Goal: Information Seeking & Learning: Learn about a topic

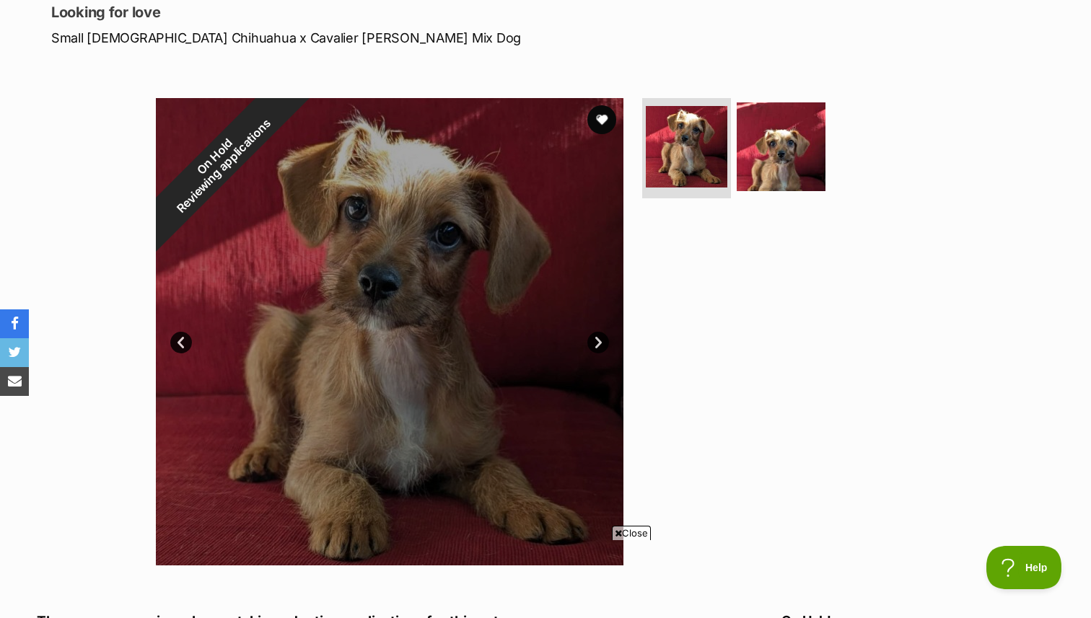
click at [592, 344] on link "Next" at bounding box center [598, 343] width 22 height 22
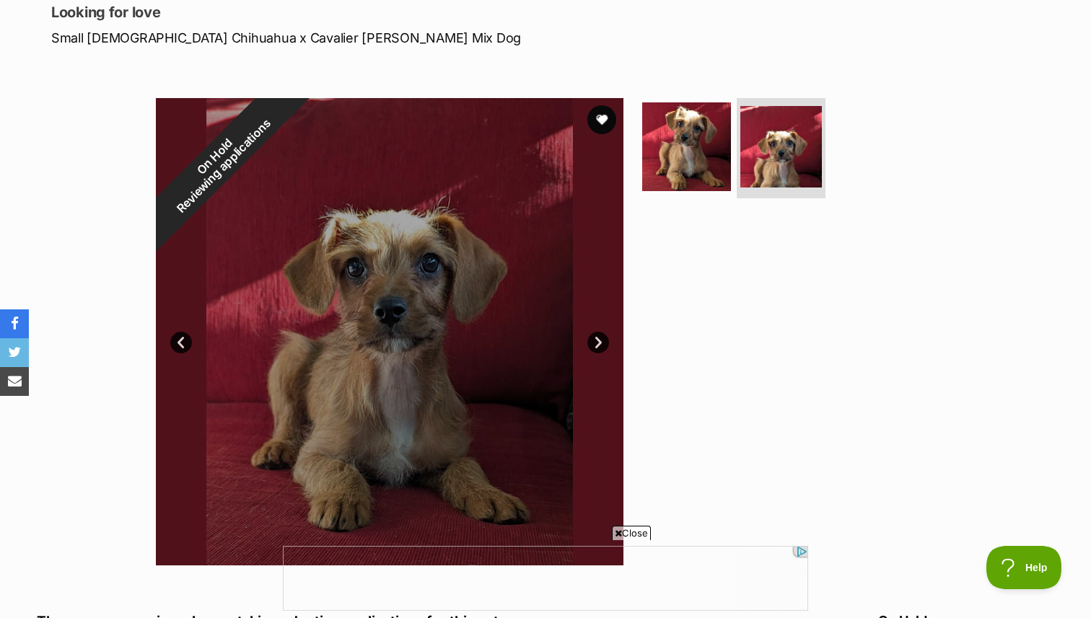
click at [628, 534] on span "Close" at bounding box center [631, 533] width 39 height 14
click at [597, 345] on link "Next" at bounding box center [598, 343] width 22 height 22
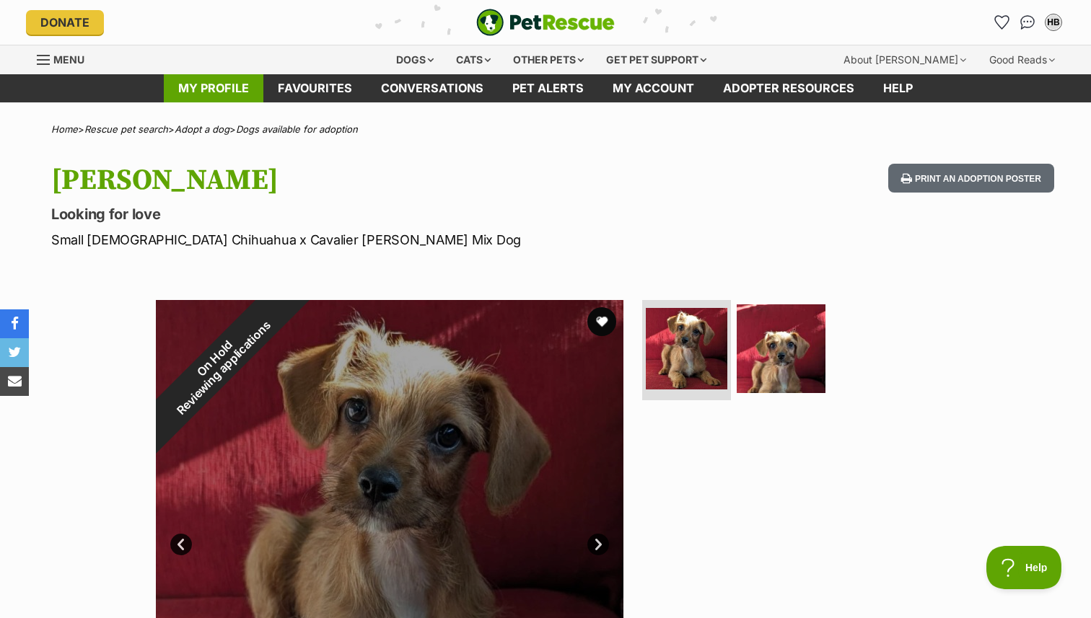
click at [216, 87] on link "My profile" at bounding box center [214, 88] width 100 height 28
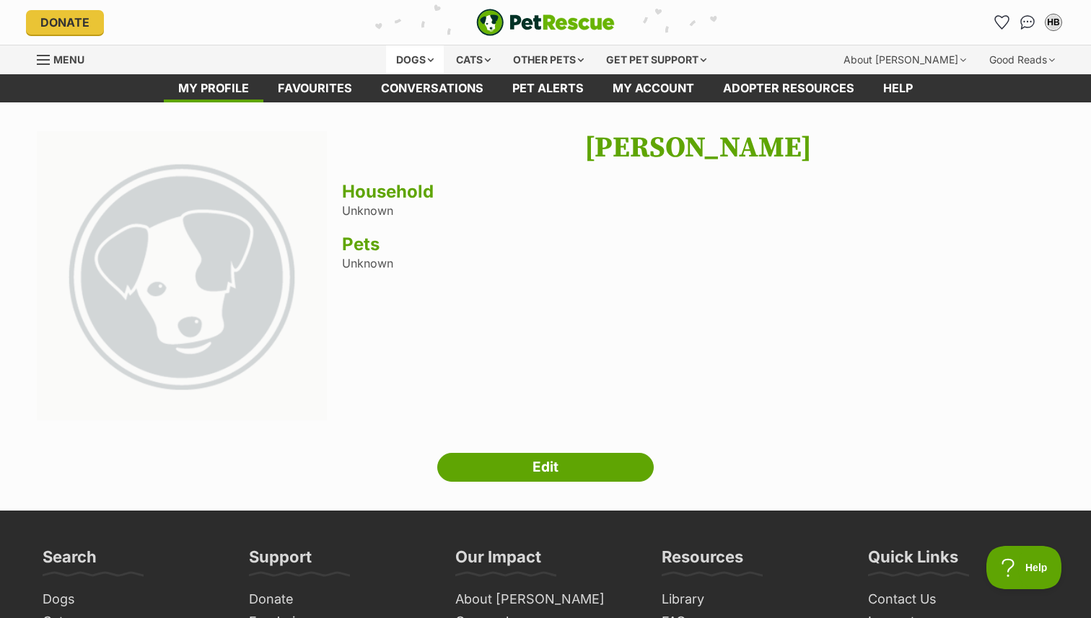
click at [423, 58] on div "Dogs" at bounding box center [415, 59] width 58 height 29
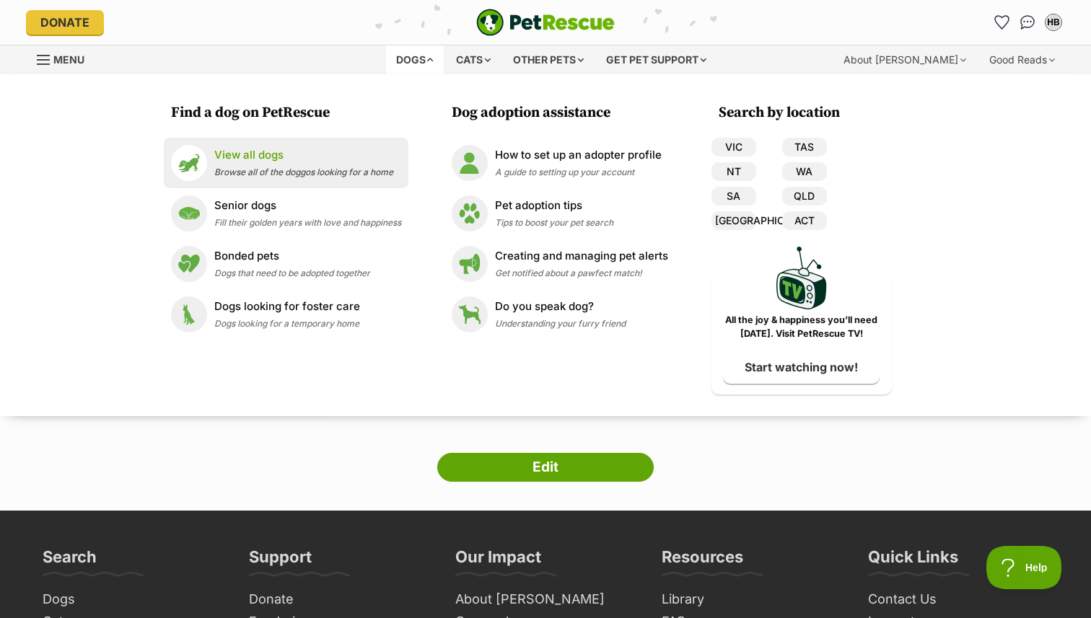
click at [242, 160] on p "View all dogs" at bounding box center [303, 155] width 179 height 17
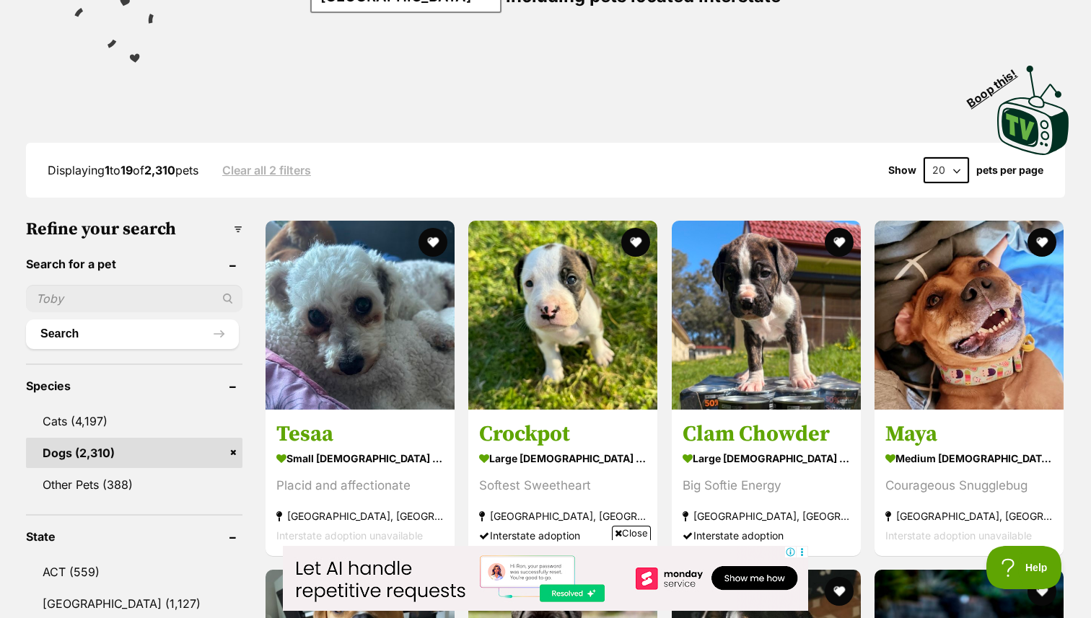
scroll to position [285, 0]
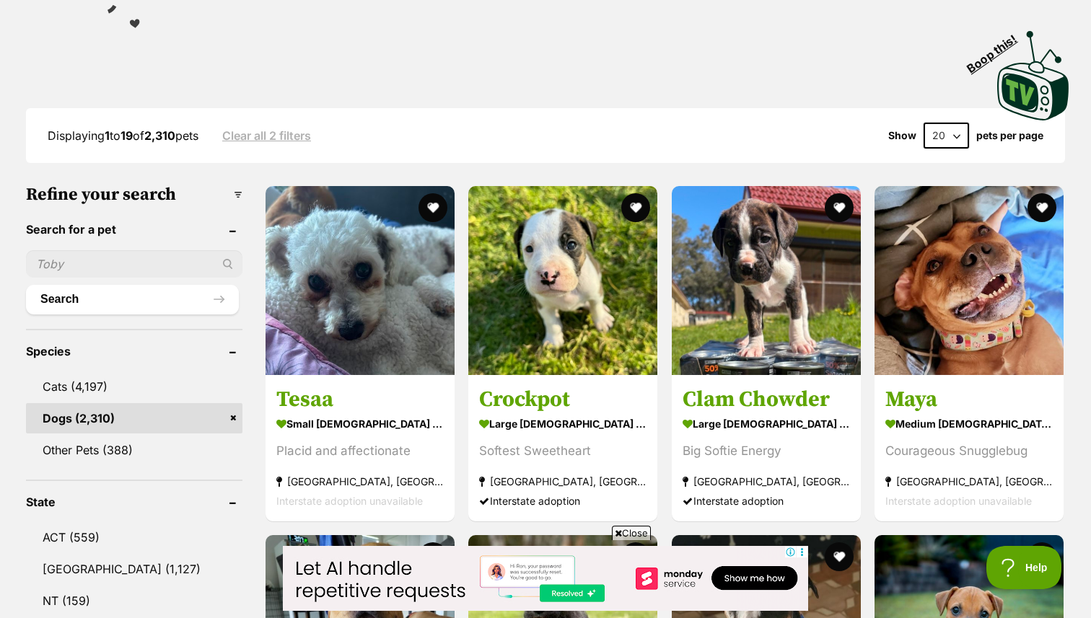
click at [115, 259] on input "text" at bounding box center [134, 263] width 216 height 27
type input "maitland animal"
click at [26, 285] on button "Search" at bounding box center [132, 299] width 213 height 29
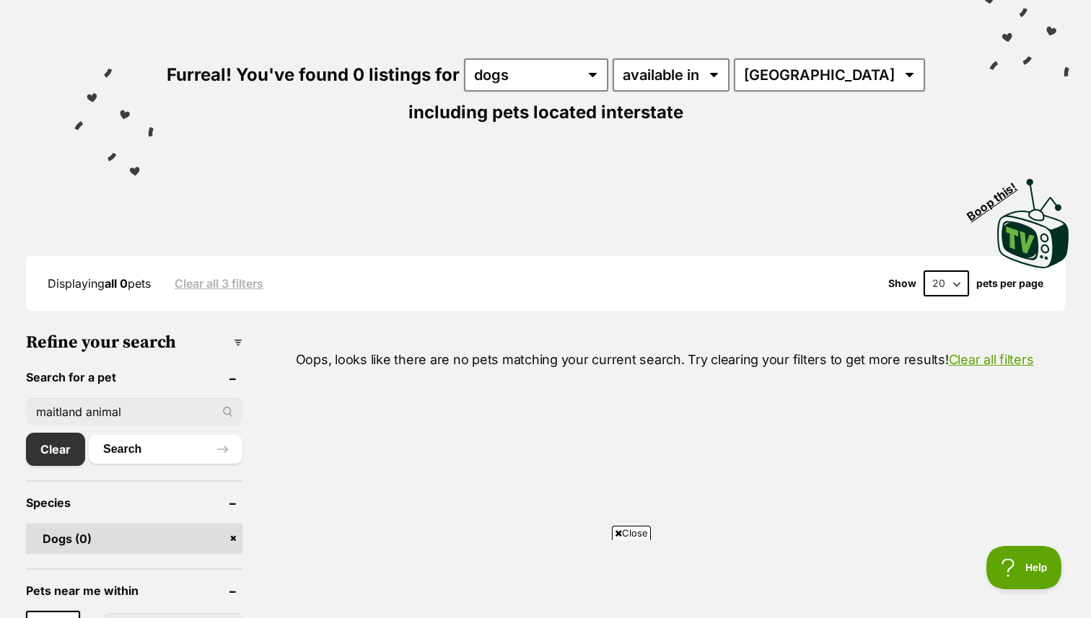
scroll to position [234, 0]
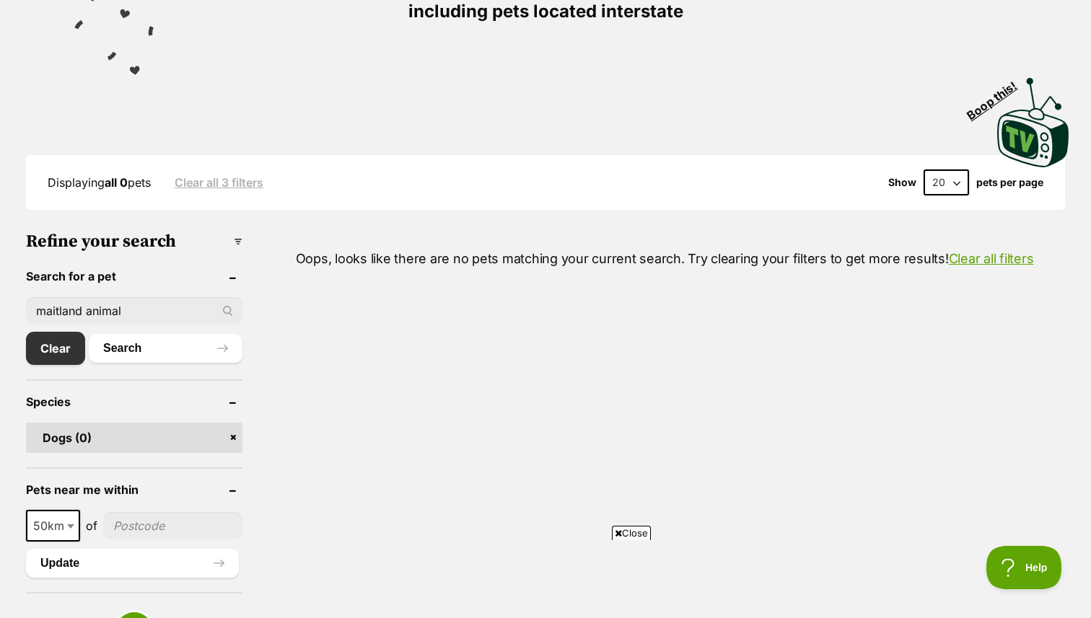
click at [127, 315] on input "maitland animal" at bounding box center [134, 310] width 216 height 27
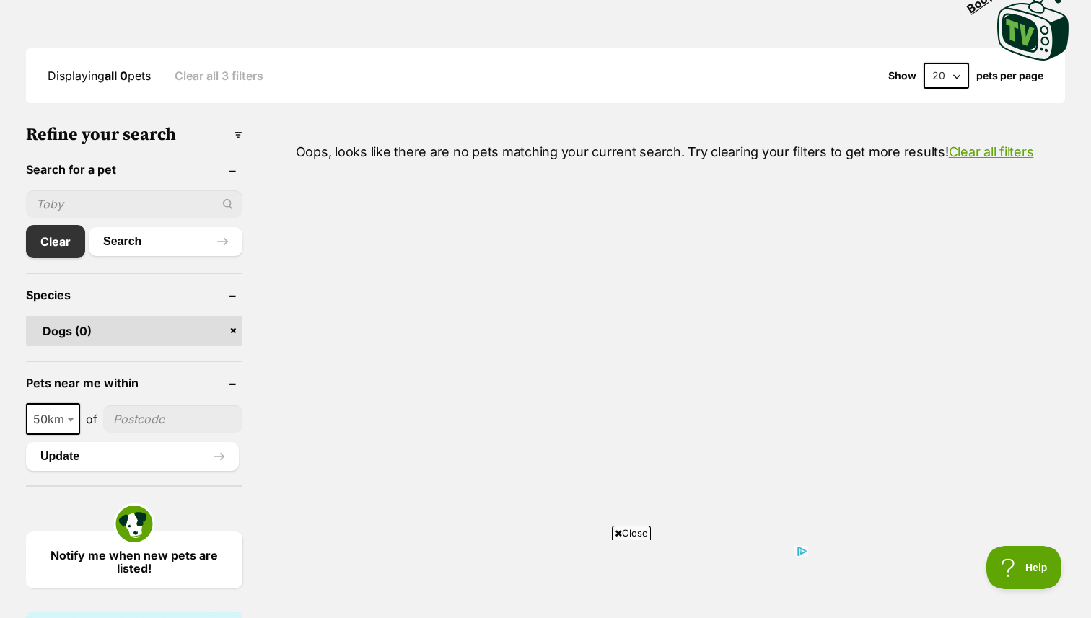
scroll to position [341, 0]
click at [58, 243] on link "Clear" at bounding box center [59, 240] width 66 height 33
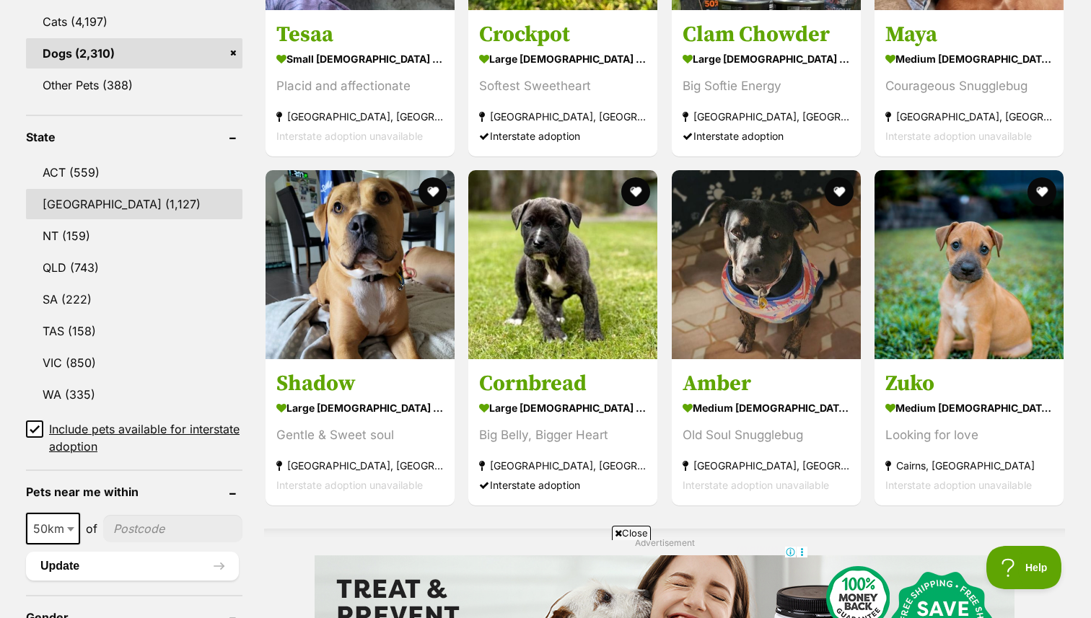
click at [145, 203] on link "NSW (1,127)" at bounding box center [134, 204] width 216 height 30
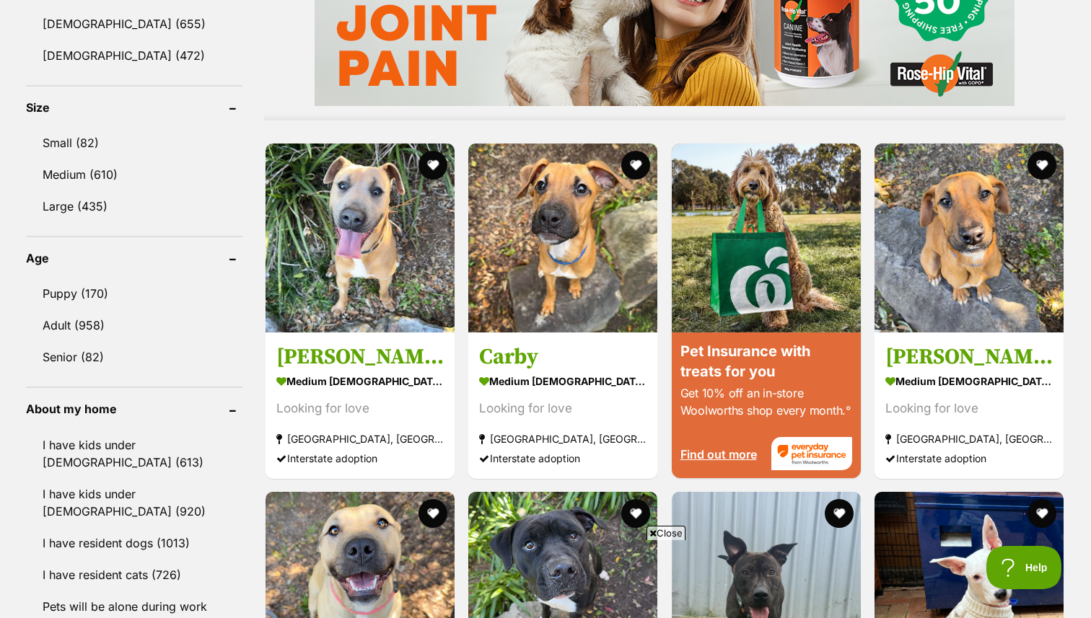
scroll to position [1291, 0]
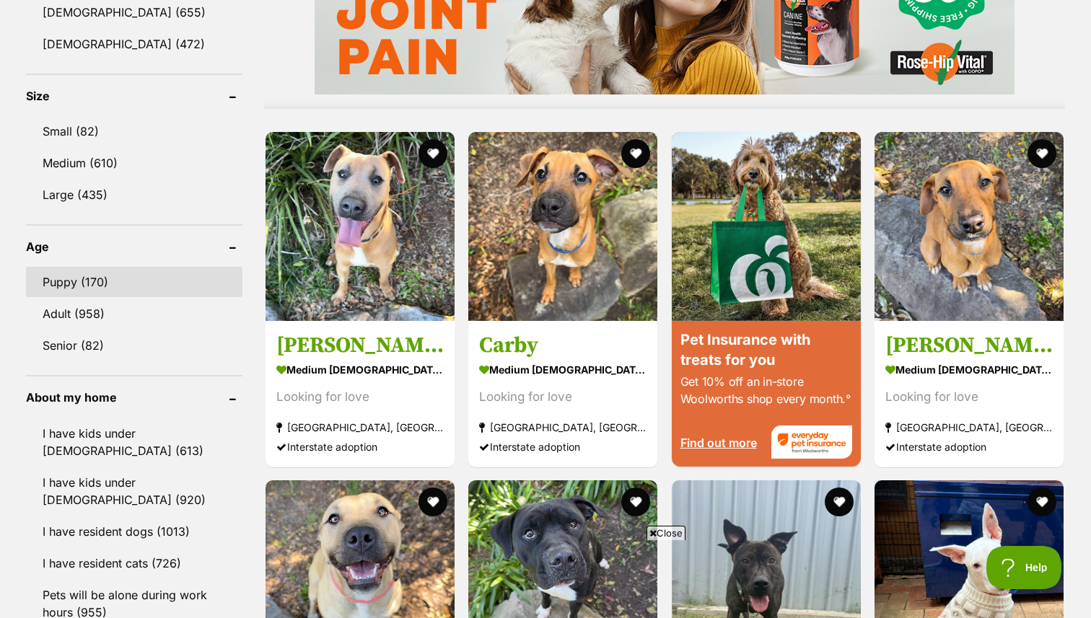
click at [128, 279] on link "Puppy (170)" at bounding box center [134, 282] width 216 height 30
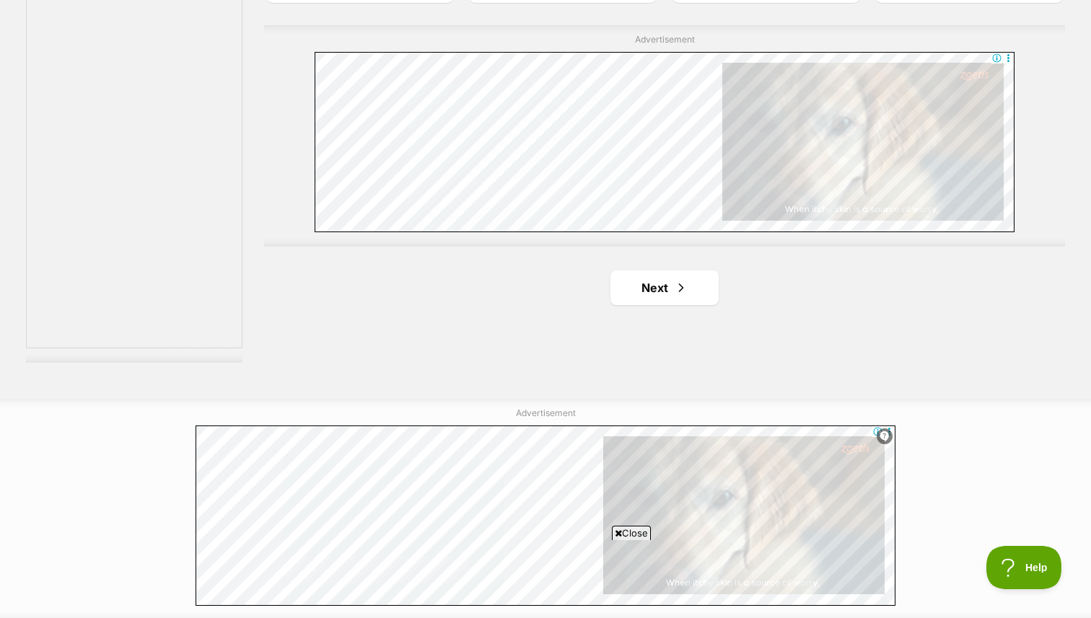
scroll to position [2615, 0]
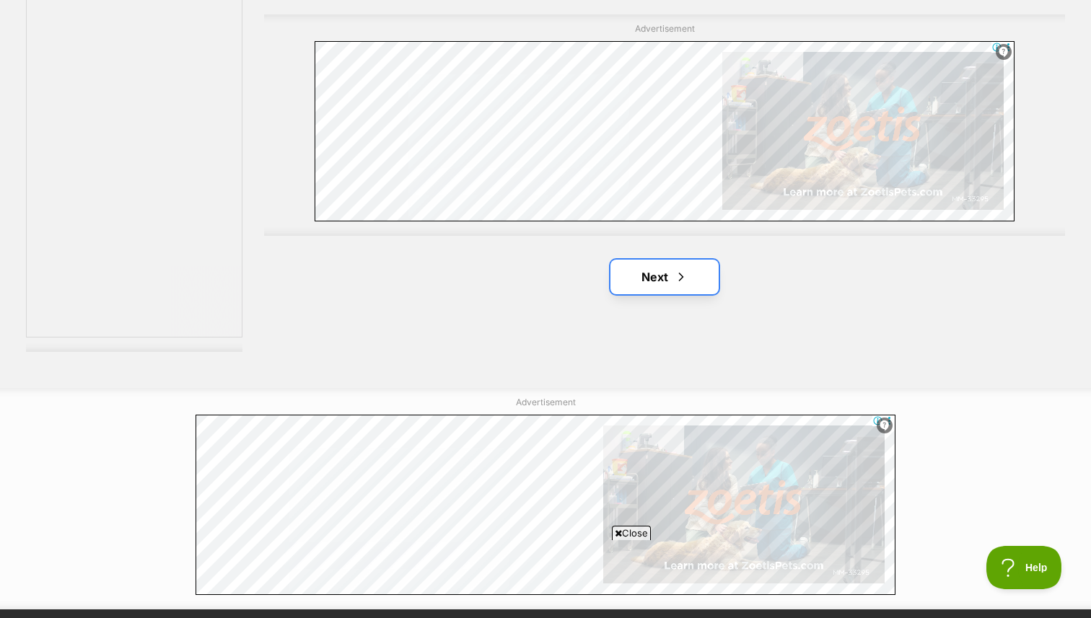
click at [675, 276] on span "Next page" at bounding box center [681, 276] width 14 height 17
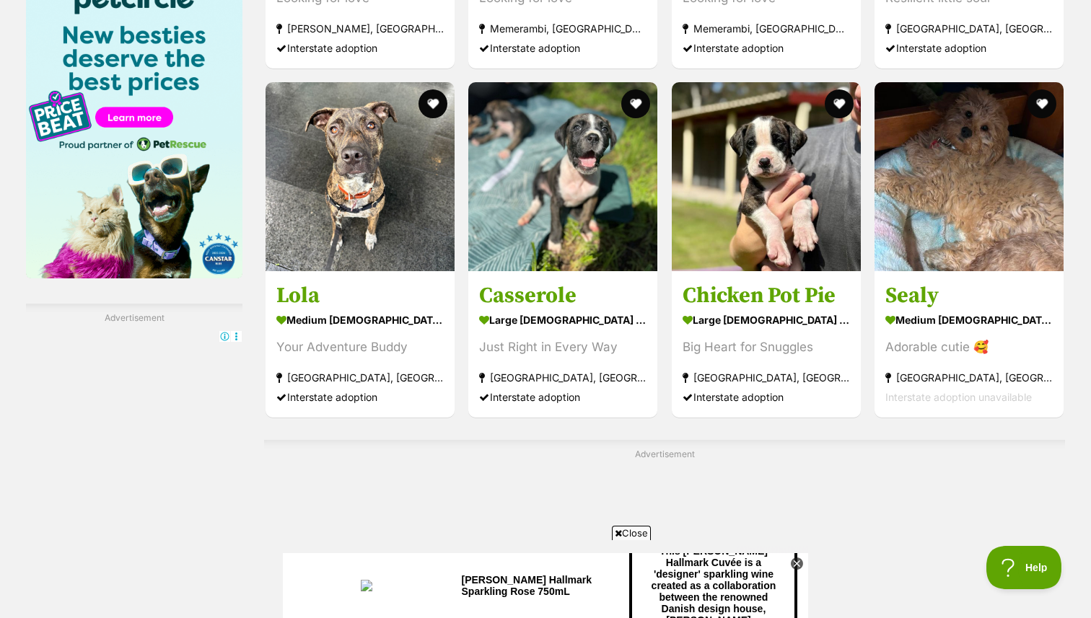
scroll to position [2716, 0]
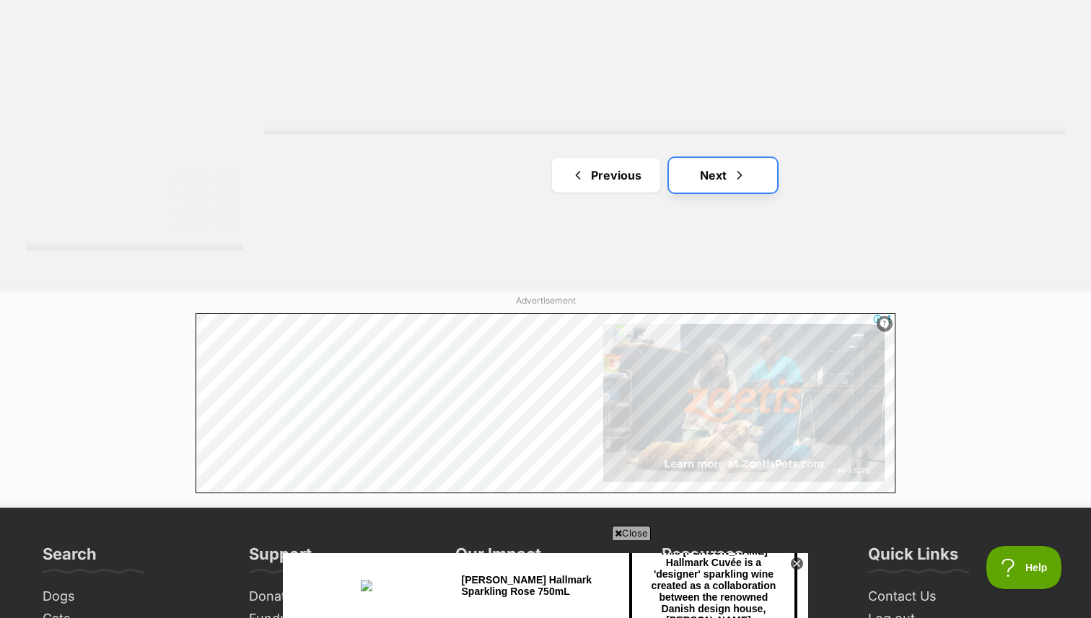
click at [723, 175] on link "Next" at bounding box center [723, 175] width 108 height 35
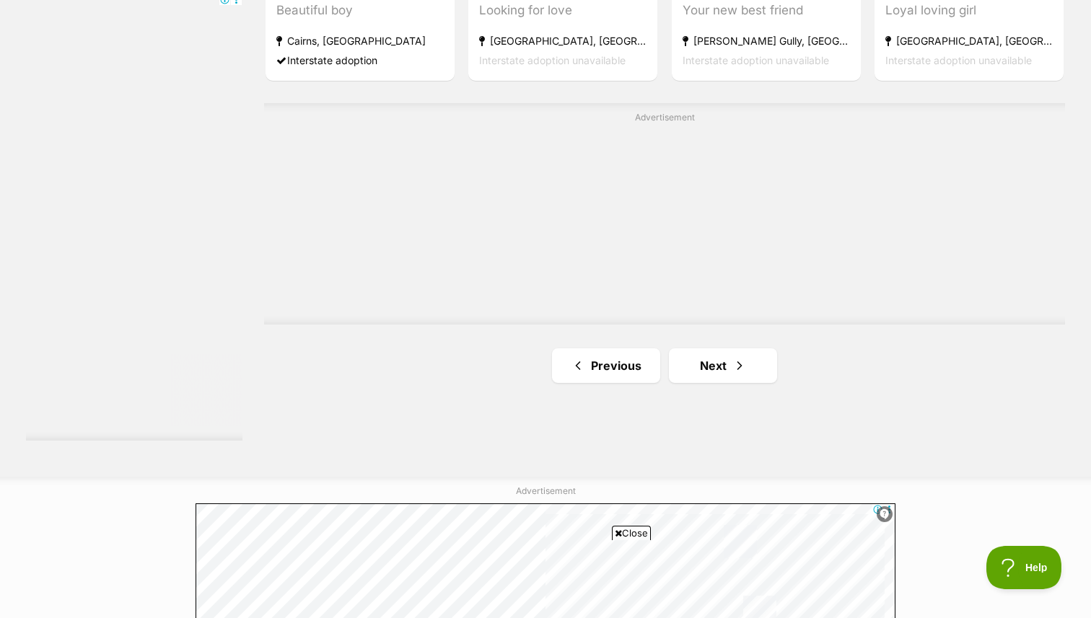
scroll to position [2531, 0]
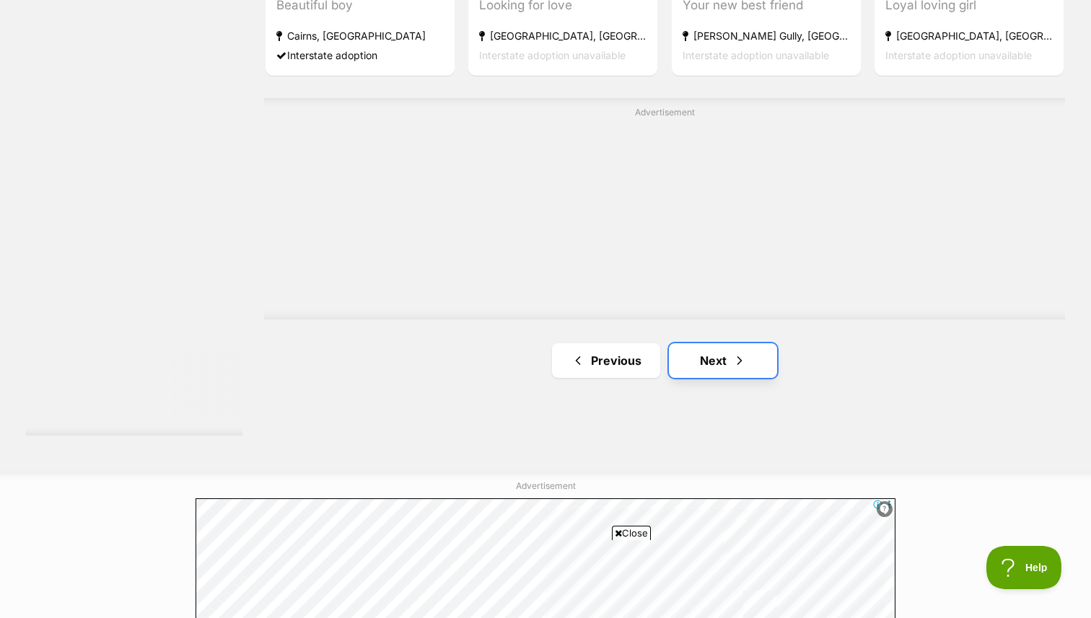
click at [697, 366] on link "Next" at bounding box center [723, 360] width 108 height 35
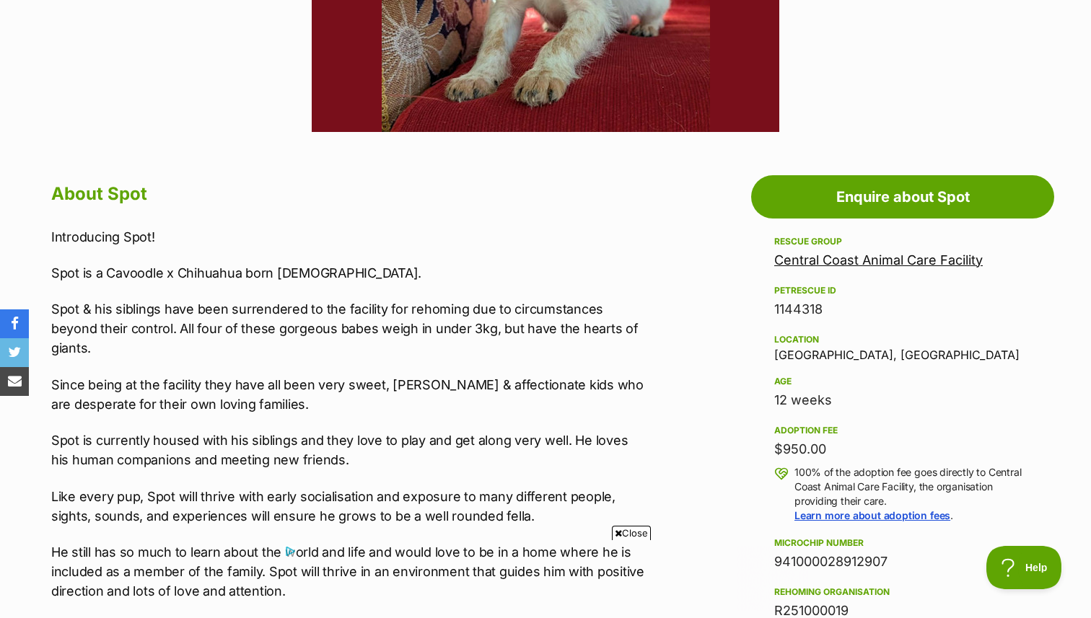
scroll to position [636, 0]
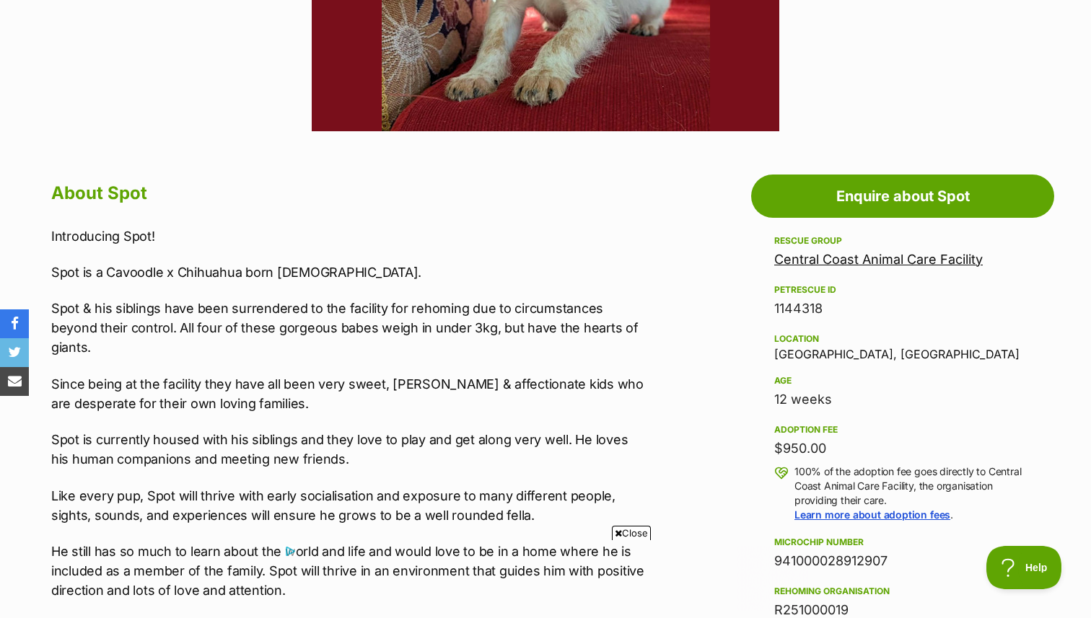
click at [630, 533] on span "Close" at bounding box center [631, 533] width 39 height 14
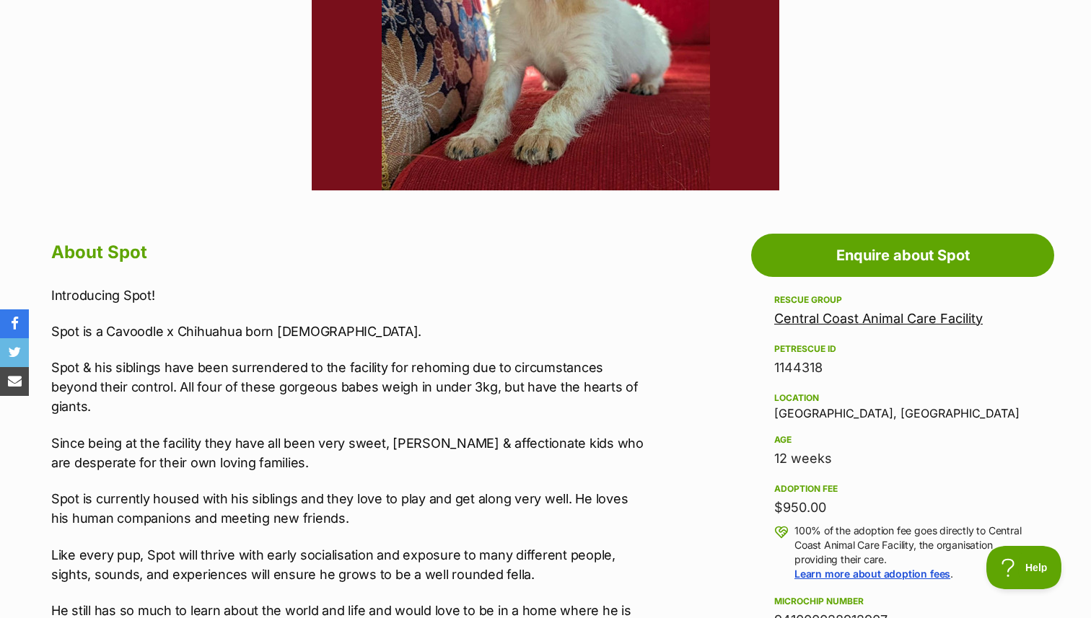
scroll to position [0, 0]
click at [889, 316] on link "Central Coast Animal Care Facility" at bounding box center [878, 318] width 208 height 15
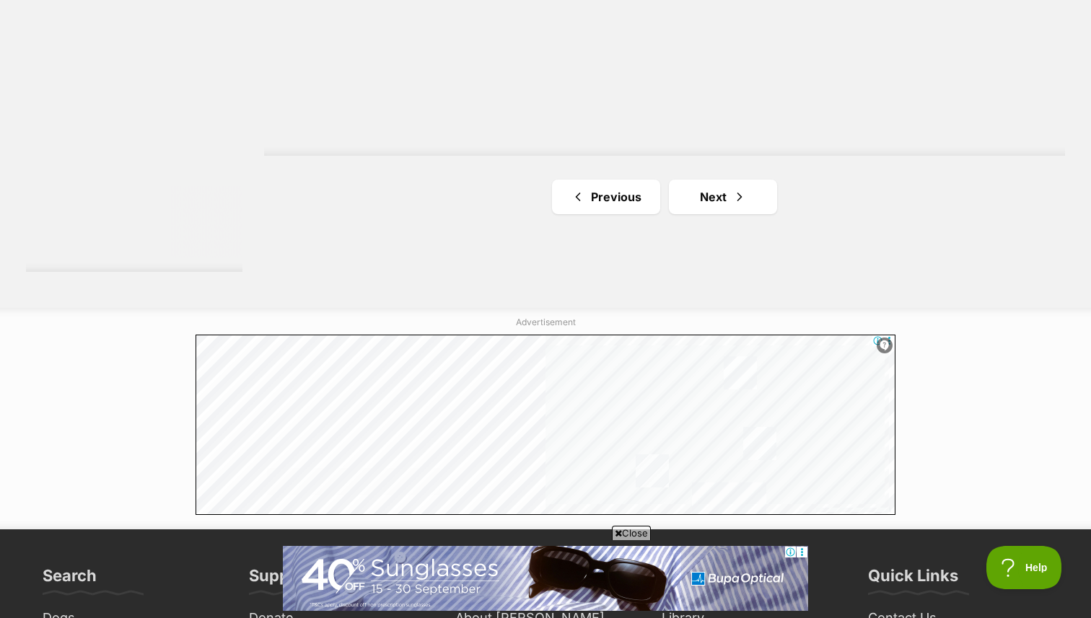
scroll to position [2698, 0]
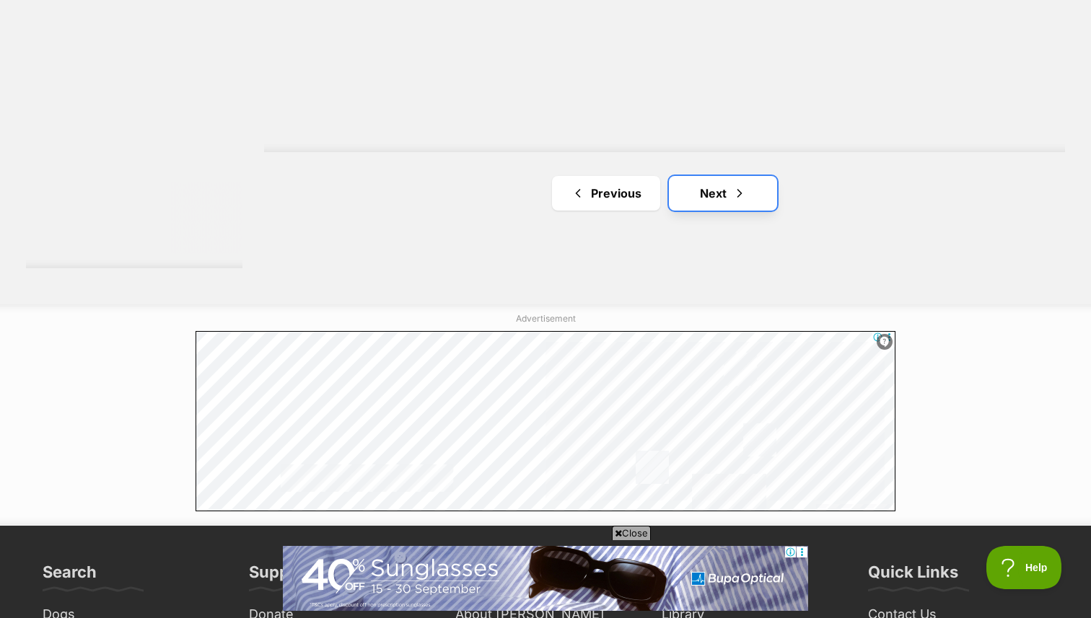
click at [733, 198] on span "Next page" at bounding box center [739, 193] width 14 height 17
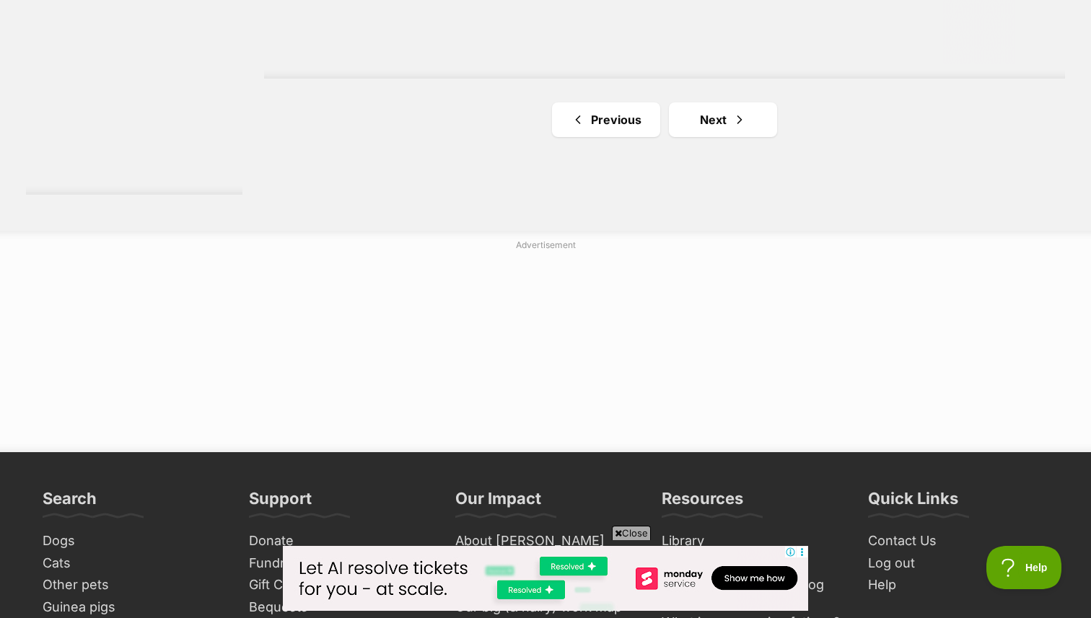
scroll to position [2774, 0]
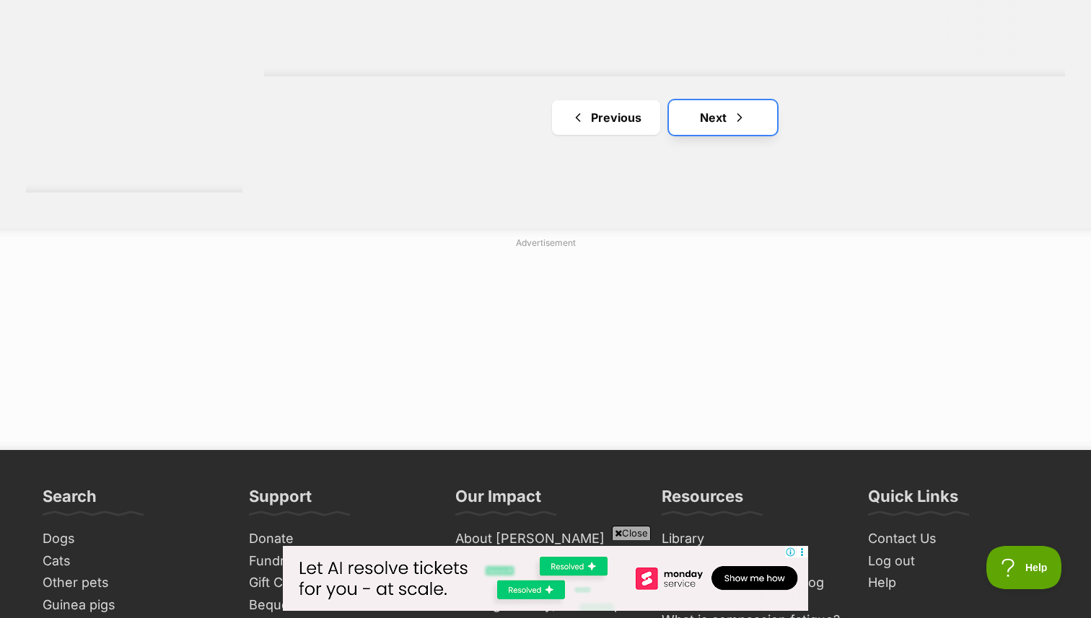
click at [733, 118] on span "Next page" at bounding box center [739, 117] width 14 height 17
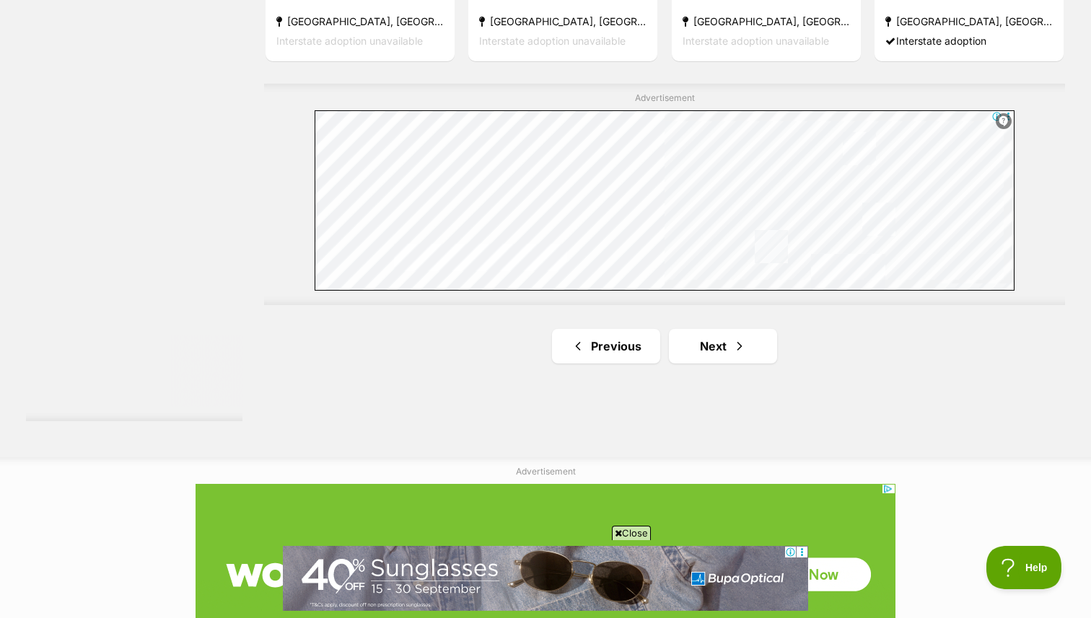
scroll to position [2546, 0]
click at [710, 344] on link "Next" at bounding box center [723, 345] width 108 height 35
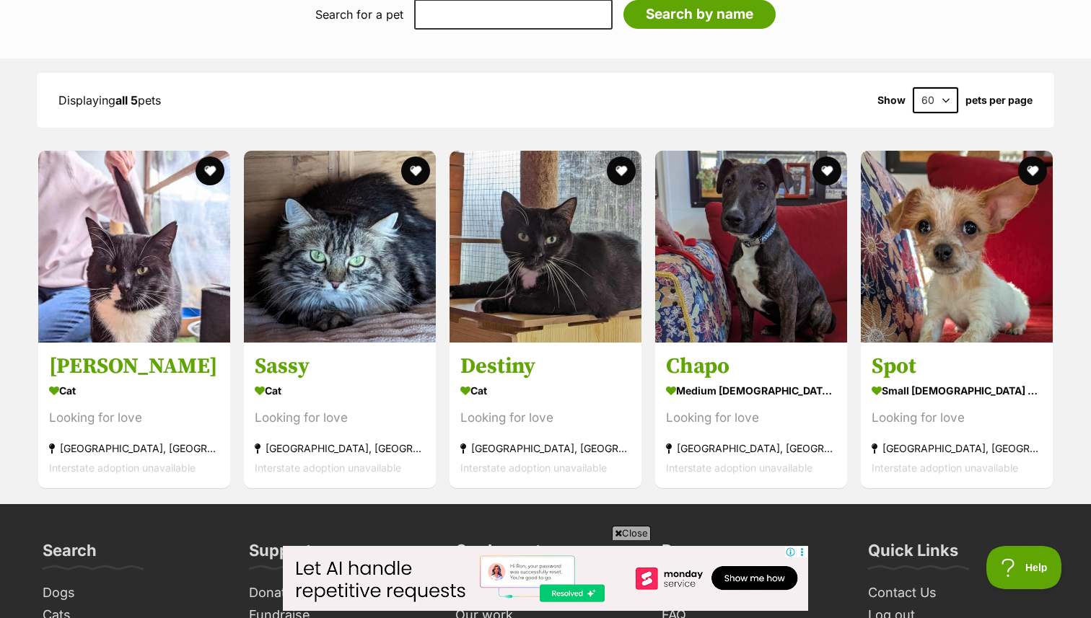
scroll to position [1344, 0]
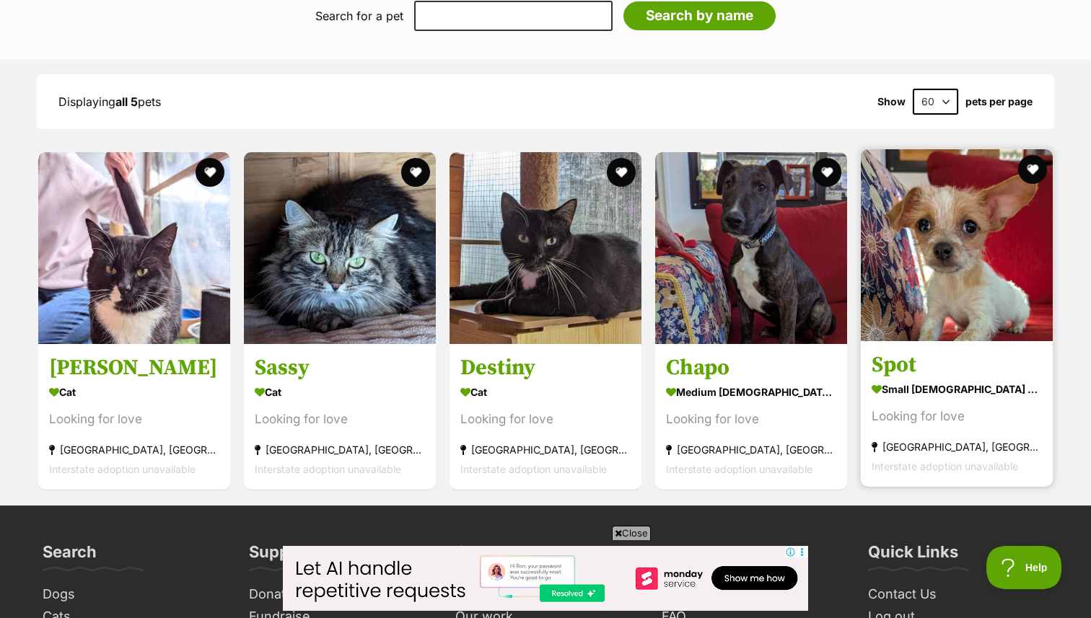
click at [967, 226] on img at bounding box center [956, 245] width 192 height 192
